Goal: Information Seeking & Learning: Learn about a topic

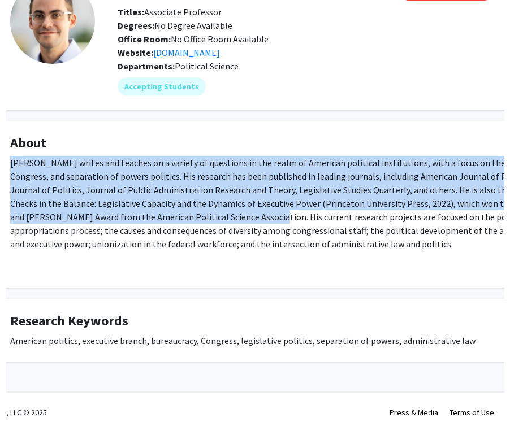
scroll to position [84, 51]
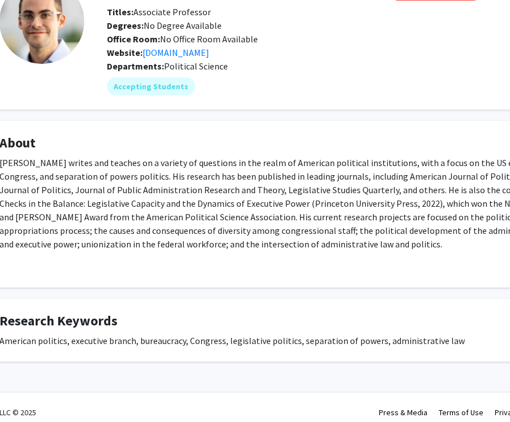
click at [120, 199] on p "[PERSON_NAME] writes and teaches on a variety of questions in the realm of Amer…" at bounding box center [287, 203] width 577 height 95
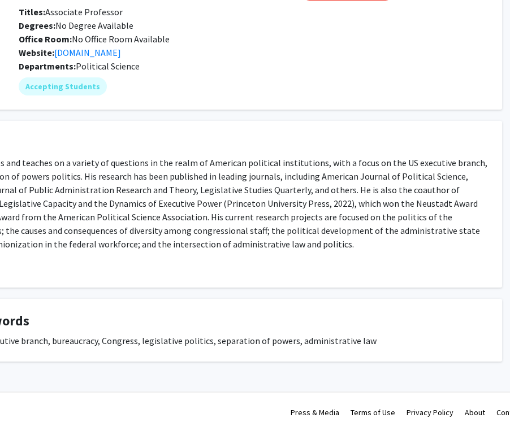
scroll to position [84, 143]
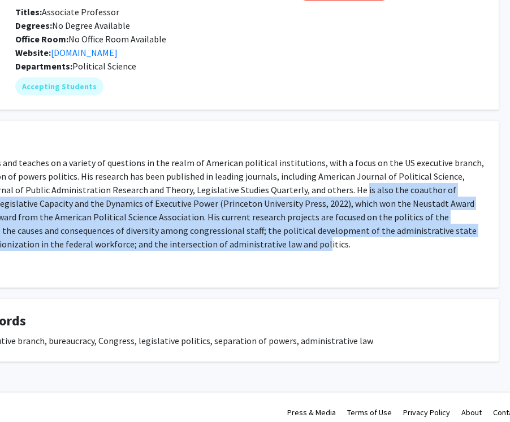
drag, startPoint x: 288, startPoint y: 191, endPoint x: 319, endPoint y: 239, distance: 57.7
click at [319, 239] on p "[PERSON_NAME] writes and teaches on a variety of questions in the realm of Amer…" at bounding box center [196, 203] width 577 height 95
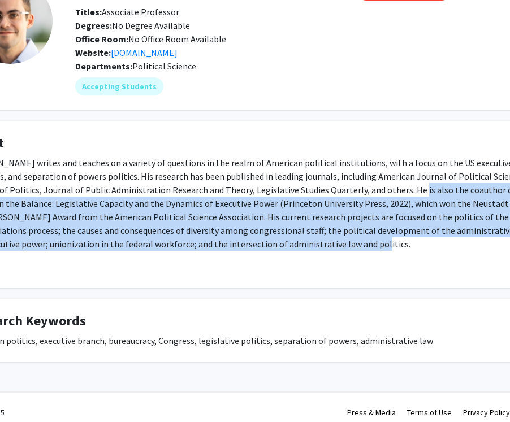
scroll to position [84, 73]
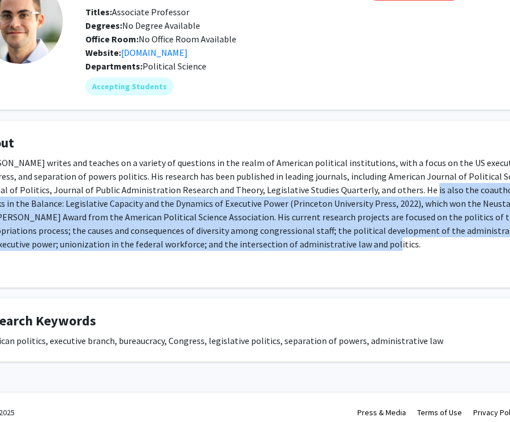
click at [319, 239] on p "[PERSON_NAME] writes and teaches on a variety of questions in the realm of Amer…" at bounding box center [266, 203] width 577 height 95
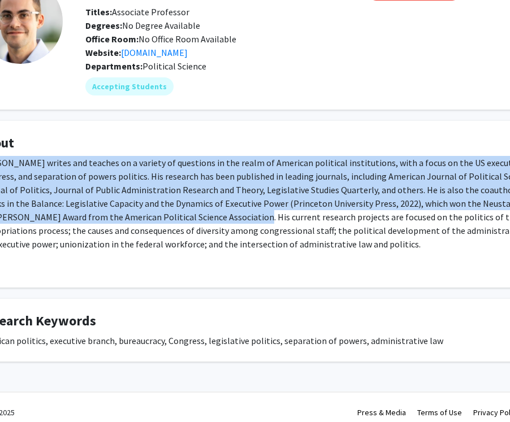
drag, startPoint x: 319, startPoint y: 239, endPoint x: 169, endPoint y: 221, distance: 151.6
click at [169, 221] on p "[PERSON_NAME] writes and teaches on a variety of questions in the realm of Amer…" at bounding box center [266, 203] width 577 height 95
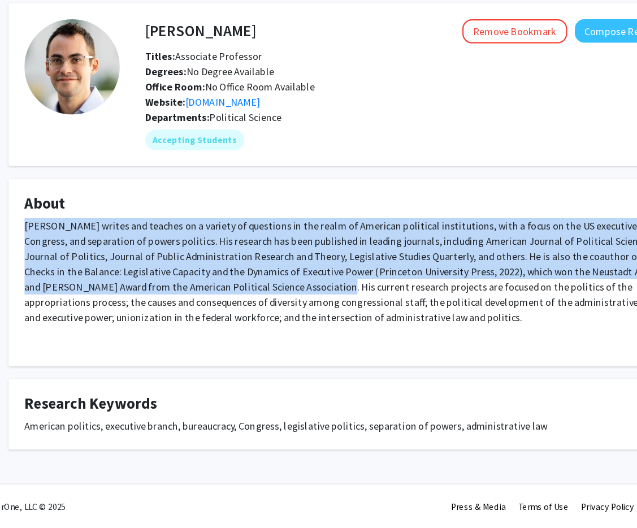
scroll to position [0, 29]
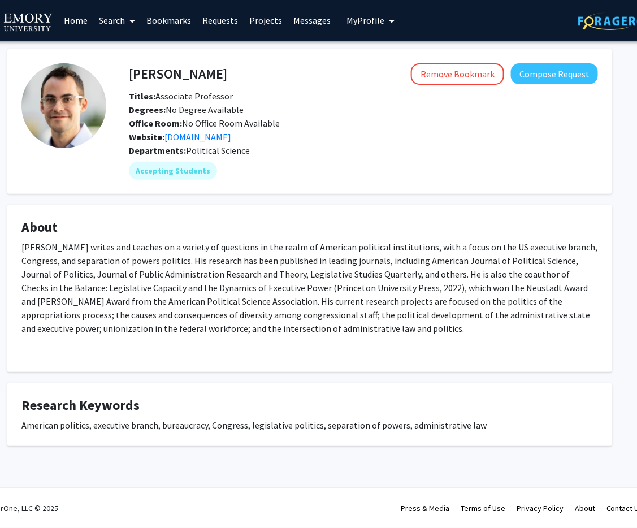
click at [251, 79] on div "Remove Bookmark Compose Request" at bounding box center [412, 73] width 371 height 21
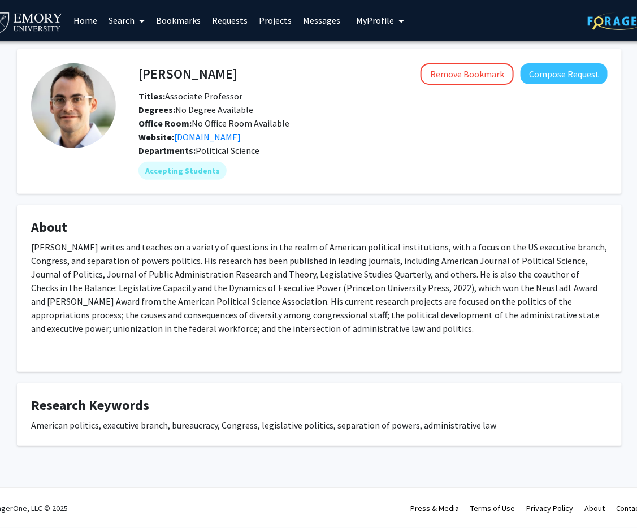
scroll to position [0, 16]
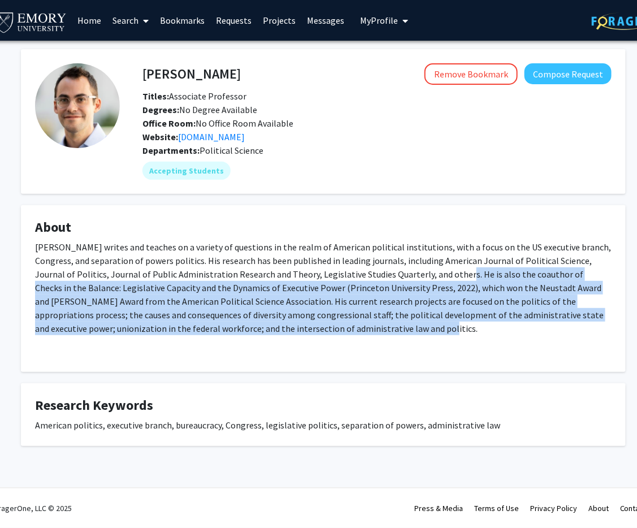
drag, startPoint x: 444, startPoint y: 330, endPoint x: 396, endPoint y: 269, distance: 78.1
click at [396, 269] on p "[PERSON_NAME] writes and teaches on a variety of questions in the realm of Amer…" at bounding box center [323, 287] width 577 height 95
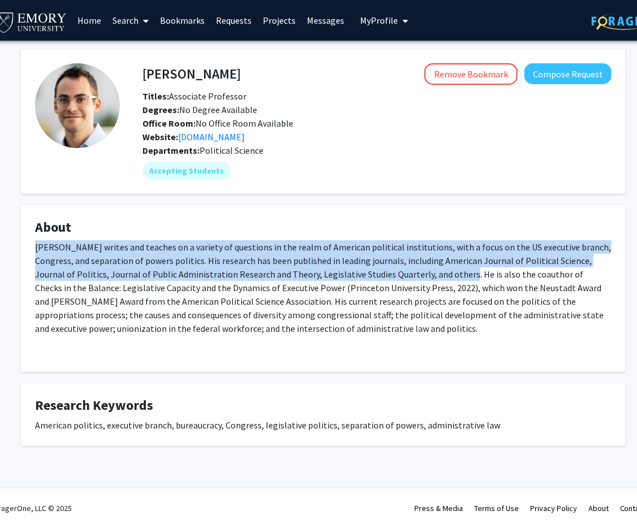
drag, startPoint x: 396, startPoint y: 269, endPoint x: 415, endPoint y: 325, distance: 59.6
click at [415, 325] on p "[PERSON_NAME] writes and teaches on a variety of questions in the realm of Amer…" at bounding box center [323, 287] width 577 height 95
click at [399, 275] on p "[PERSON_NAME] writes and teaches on a variety of questions in the realm of Amer…" at bounding box center [323, 287] width 577 height 95
drag, startPoint x: 399, startPoint y: 275, endPoint x: 401, endPoint y: 327, distance: 52.1
click at [401, 327] on p "[PERSON_NAME] writes and teaches on a variety of questions in the realm of Amer…" at bounding box center [323, 287] width 577 height 95
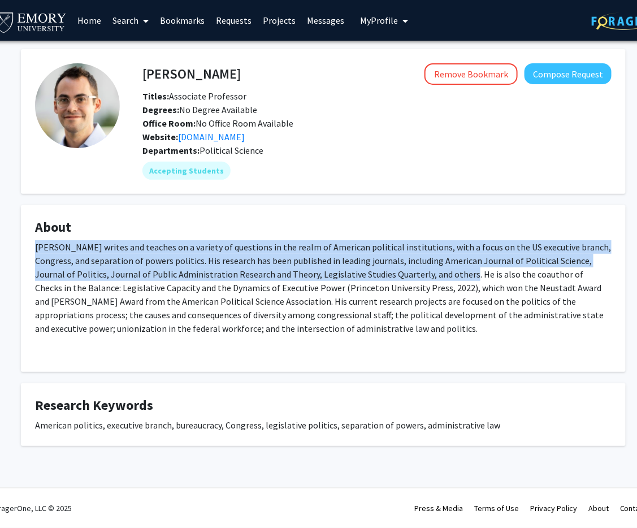
click at [401, 328] on p "[PERSON_NAME] writes and teaches on a variety of questions in the realm of Amer…" at bounding box center [323, 287] width 577 height 95
drag, startPoint x: 401, startPoint y: 328, endPoint x: 399, endPoint y: 274, distance: 54.3
click at [399, 273] on p "[PERSON_NAME] writes and teaches on a variety of questions in the realm of Amer…" at bounding box center [323, 287] width 577 height 95
click at [399, 274] on p "[PERSON_NAME] writes and teaches on a variety of questions in the realm of Amer…" at bounding box center [323, 287] width 577 height 95
drag, startPoint x: 399, startPoint y: 274, endPoint x: 398, endPoint y: 325, distance: 51.5
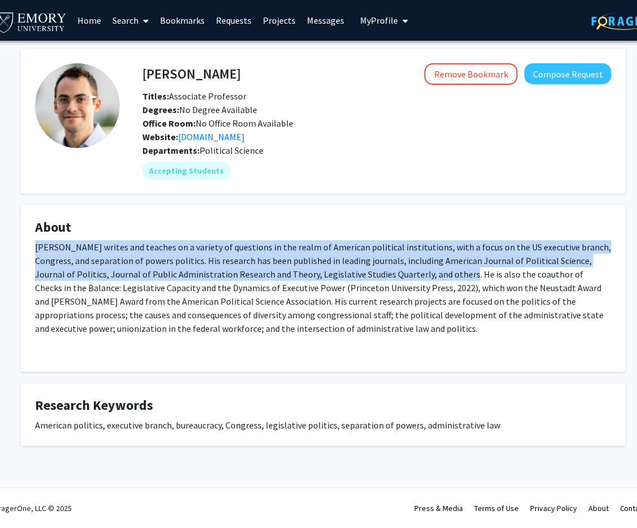
click at [398, 325] on p "[PERSON_NAME] writes and teaches on a variety of questions in the realm of Amer…" at bounding box center [323, 287] width 577 height 95
click at [403, 334] on p "[PERSON_NAME] writes and teaches on a variety of questions in the realm of Amer…" at bounding box center [323, 287] width 577 height 95
drag, startPoint x: 403, startPoint y: 334, endPoint x: 398, endPoint y: 274, distance: 60.2
click at [398, 274] on p "[PERSON_NAME] writes and teaches on a variety of questions in the realm of Amer…" at bounding box center [323, 287] width 577 height 95
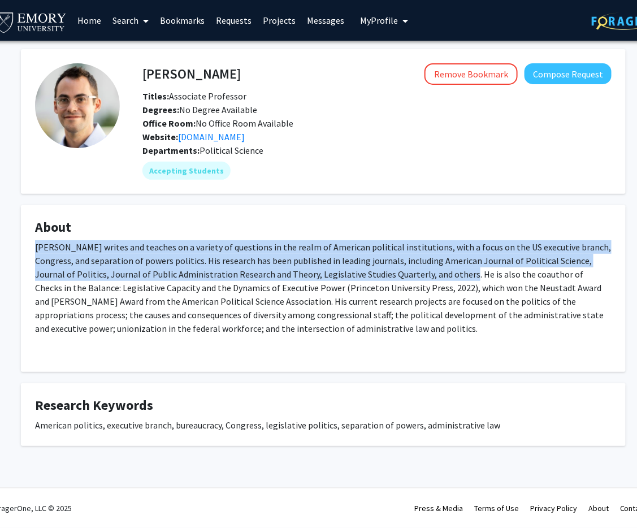
drag, startPoint x: 398, startPoint y: 274, endPoint x: 396, endPoint y: 329, distance: 54.3
click at [396, 329] on p "[PERSON_NAME] writes and teaches on a variety of questions in the realm of Amer…" at bounding box center [323, 287] width 577 height 95
drag, startPoint x: 396, startPoint y: 329, endPoint x: 400, endPoint y: 273, distance: 55.6
click at [400, 273] on p "[PERSON_NAME] writes and teaches on a variety of questions in the realm of Amer…" at bounding box center [323, 287] width 577 height 95
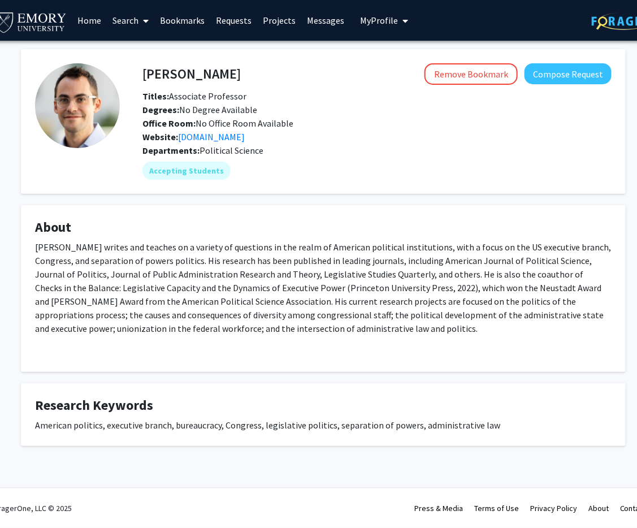
click at [269, 222] on h4 "About" at bounding box center [323, 227] width 577 height 16
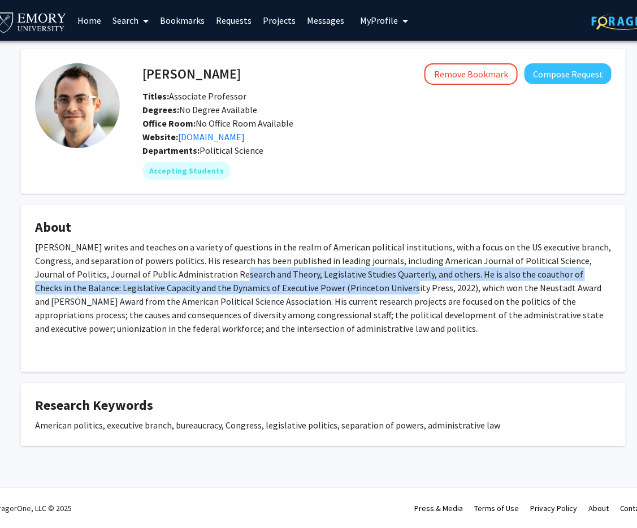
drag, startPoint x: 175, startPoint y: 276, endPoint x: 329, endPoint y: 287, distance: 154.8
click at [329, 287] on p "[PERSON_NAME] writes and teaches on a variety of questions in the realm of Amer…" at bounding box center [323, 287] width 577 height 95
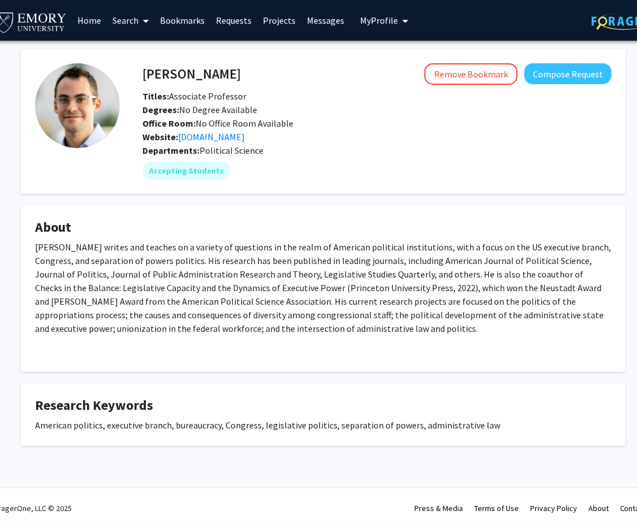
click at [281, 288] on p "[PERSON_NAME] writes and teaches on a variety of questions in the realm of Amer…" at bounding box center [323, 287] width 577 height 95
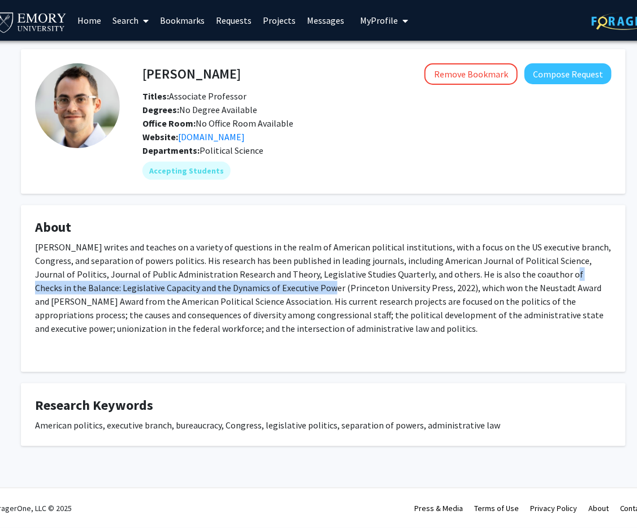
drag, startPoint x: 495, startPoint y: 277, endPoint x: 252, endPoint y: 282, distance: 243.8
click at [252, 282] on p "[PERSON_NAME] writes and teaches on a variety of questions in the realm of Amer…" at bounding box center [323, 287] width 577 height 95
copy p "Checks in the Balance: Legislative Capacity and the Dynamics of Executive Power"
